Goal: Check status

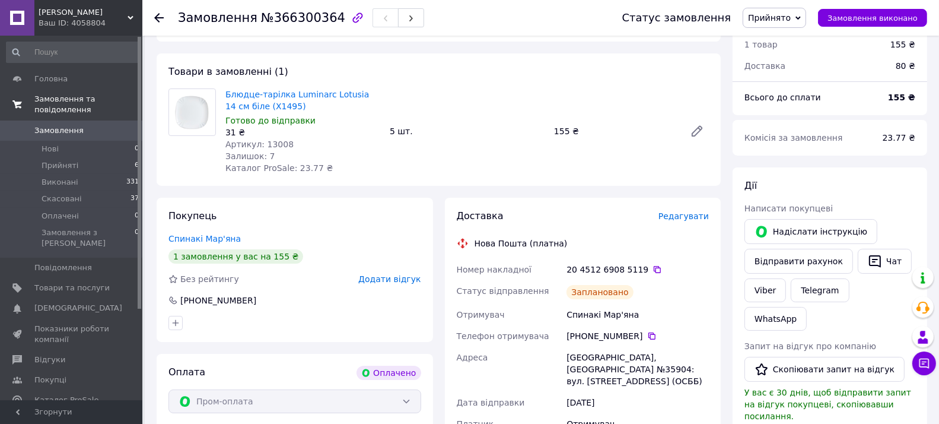
scroll to position [79, 0]
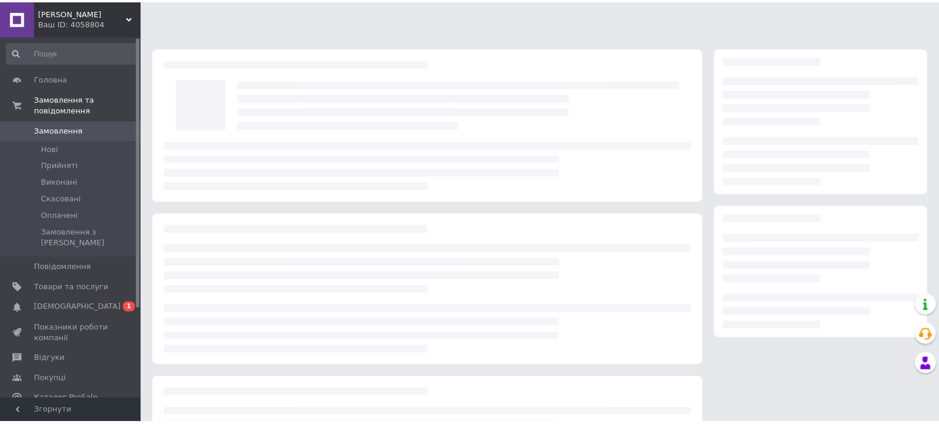
scroll to position [79, 0]
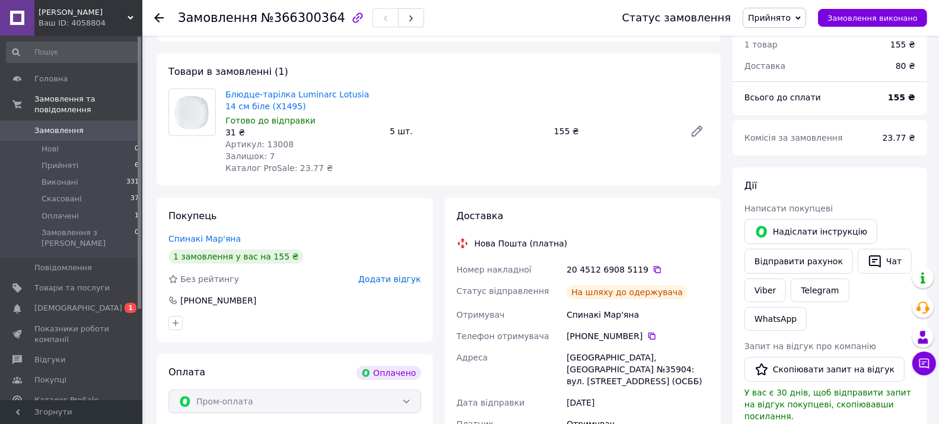
click at [64, 125] on span "Замовлення" at bounding box center [58, 130] width 49 height 11
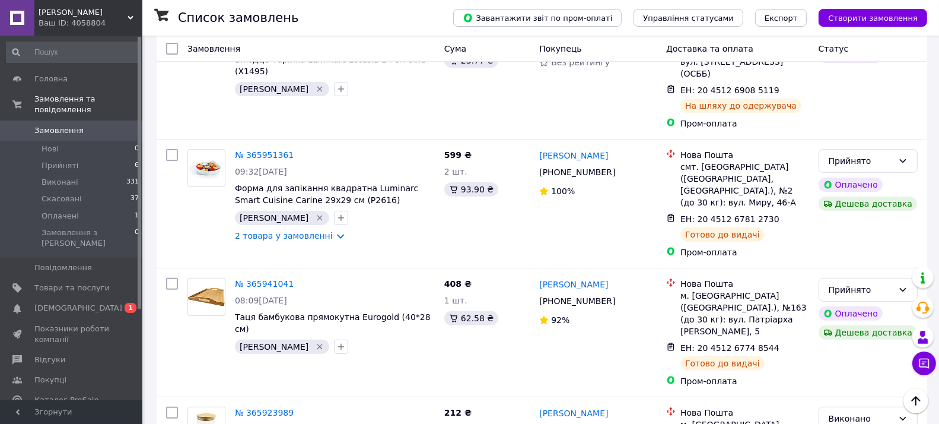
scroll to position [158, 0]
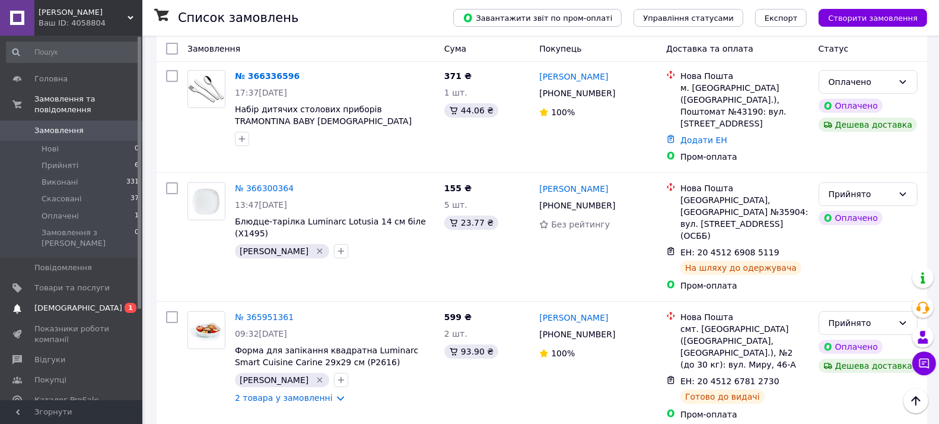
click at [73, 303] on span "[DEMOGRAPHIC_DATA]" at bounding box center [78, 308] width 88 height 11
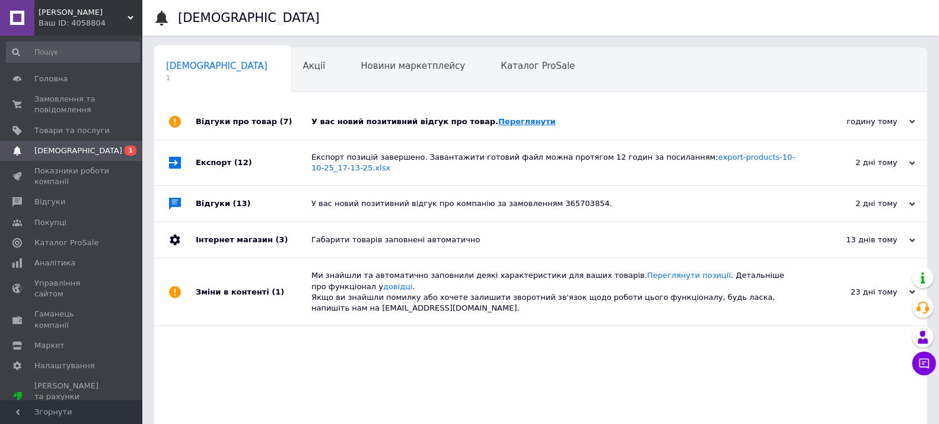
click at [506, 117] on link "Переглянути" at bounding box center [527, 121] width 58 height 9
